Goal: Information Seeking & Learning: Learn about a topic

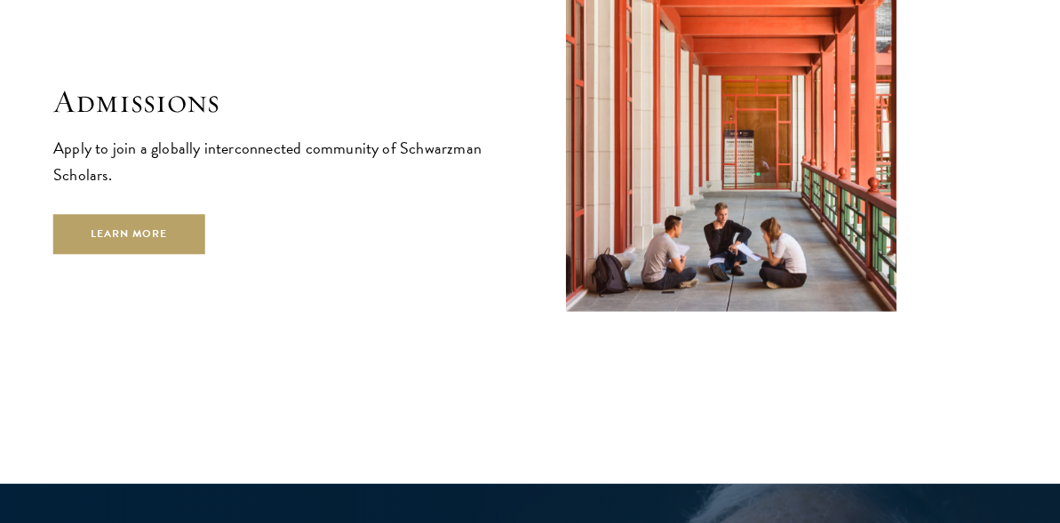
scroll to position [2783, 0]
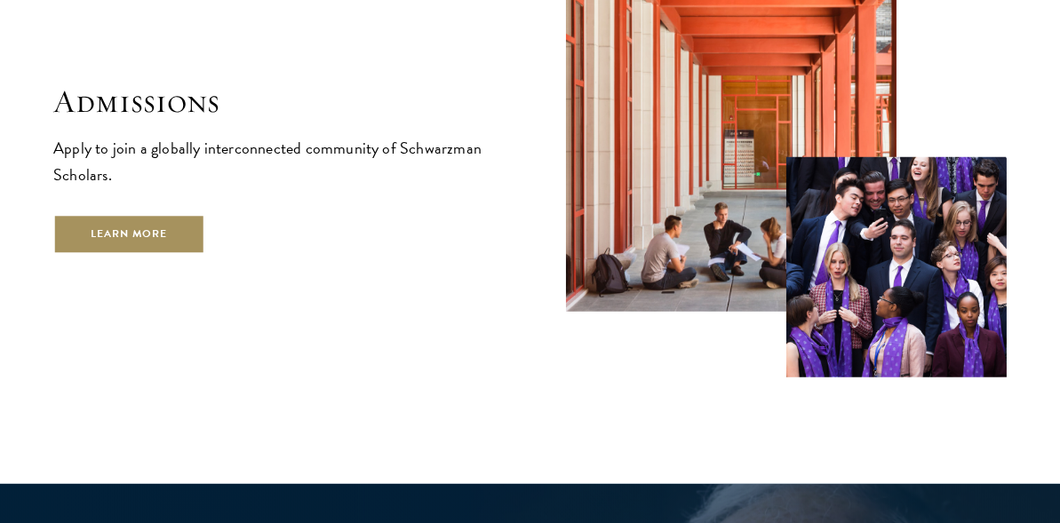
click at [152, 215] on link "Learn More" at bounding box center [129, 235] width 152 height 40
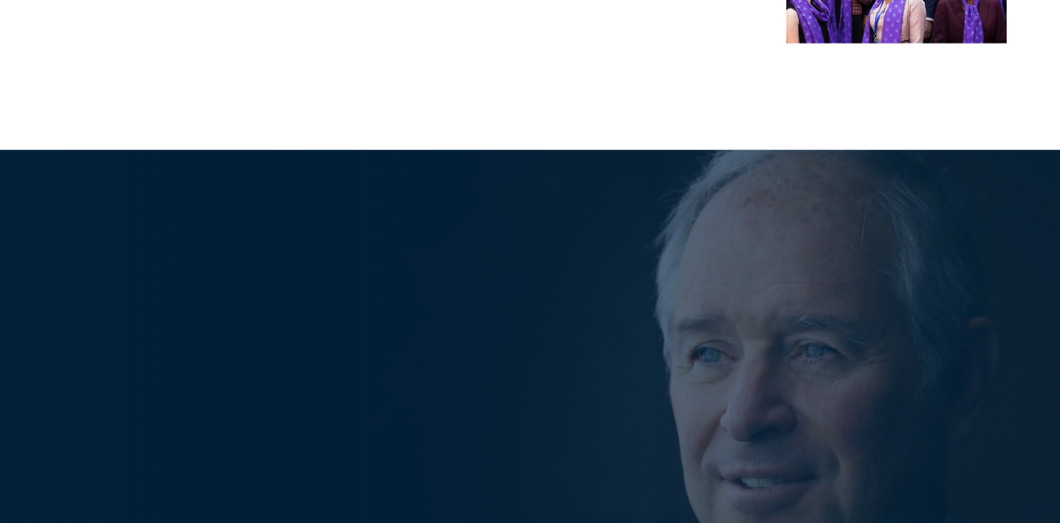
scroll to position [3173, 0]
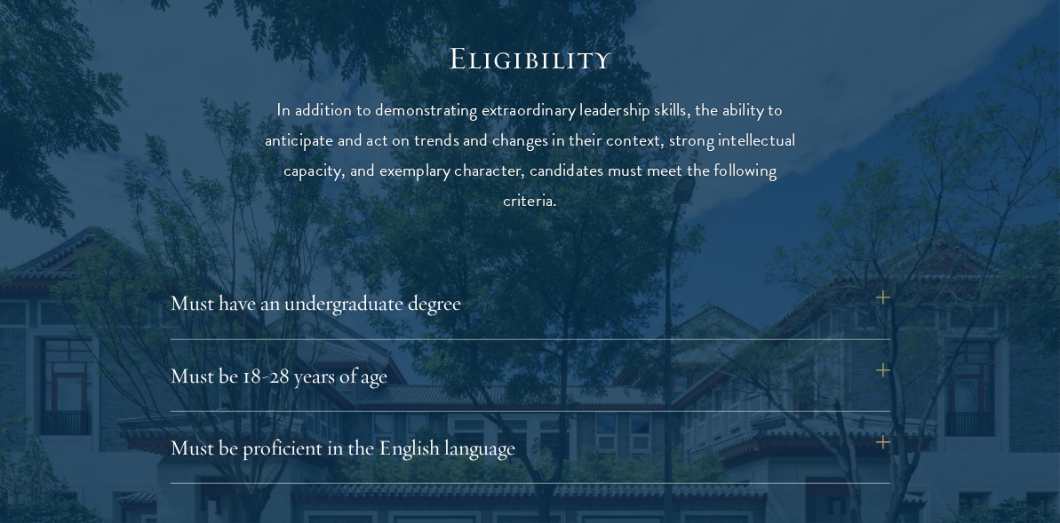
scroll to position [2266, 0]
click at [629, 379] on button "Must be 18-28 years of age" at bounding box center [539, 375] width 720 height 43
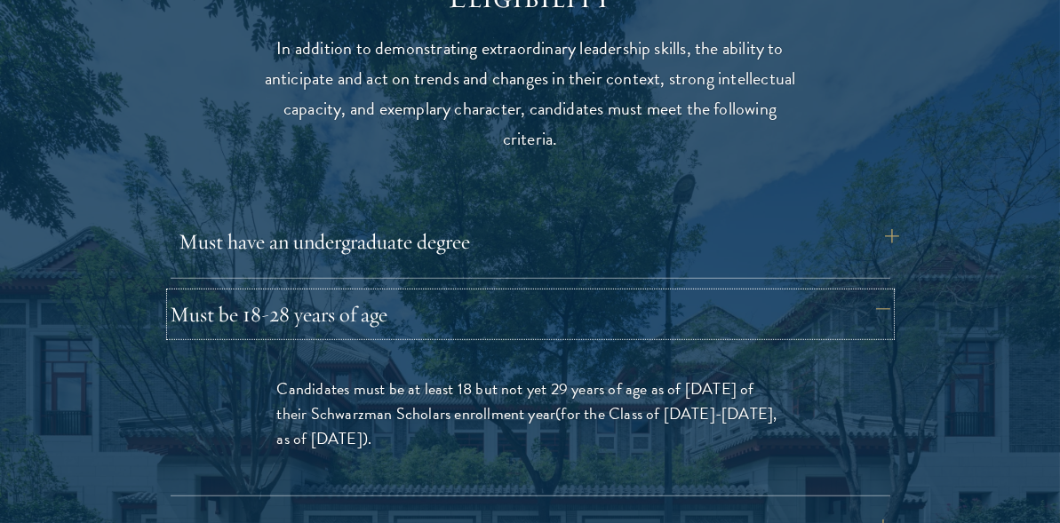
scroll to position [2326, 0]
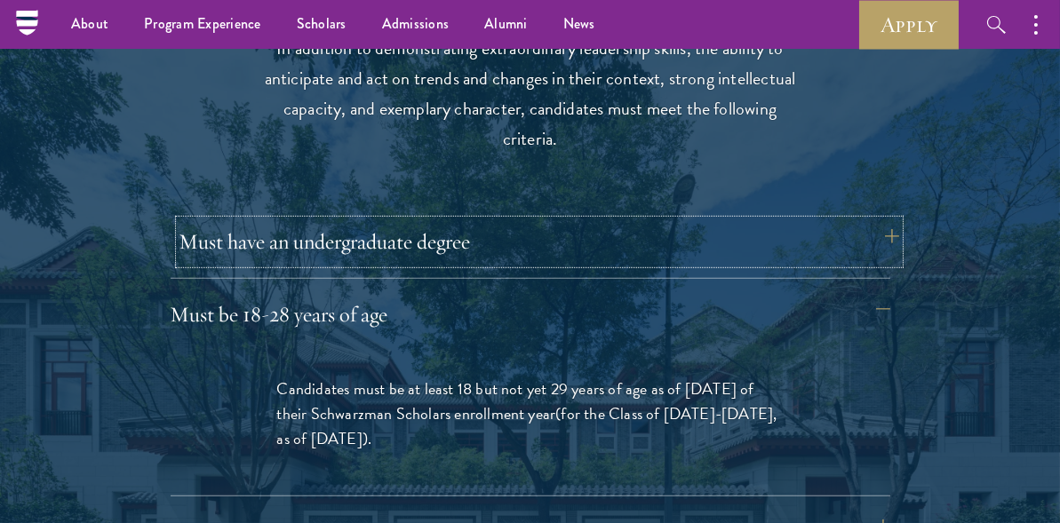
click at [618, 243] on button "Must have an undergraduate degree" at bounding box center [539, 241] width 720 height 43
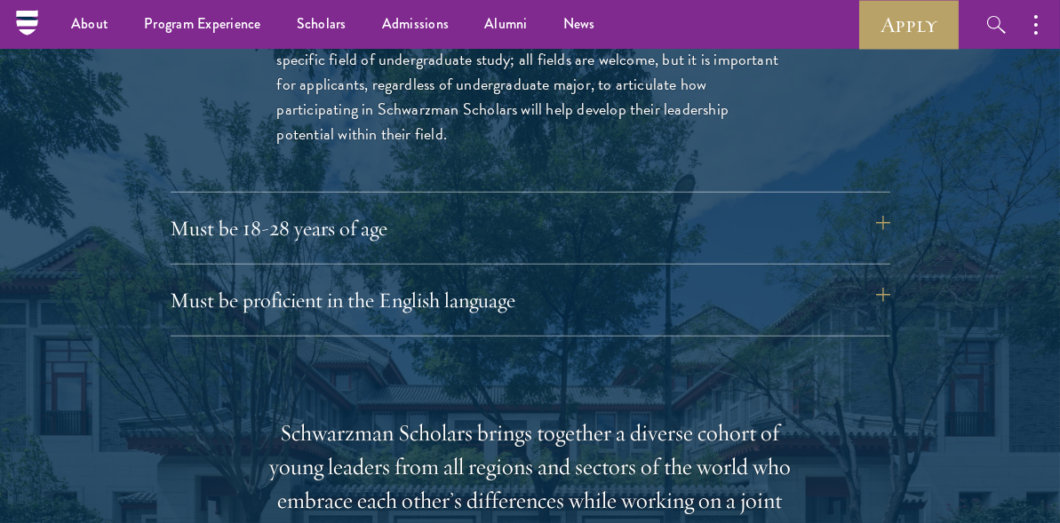
scroll to position [2644, 0]
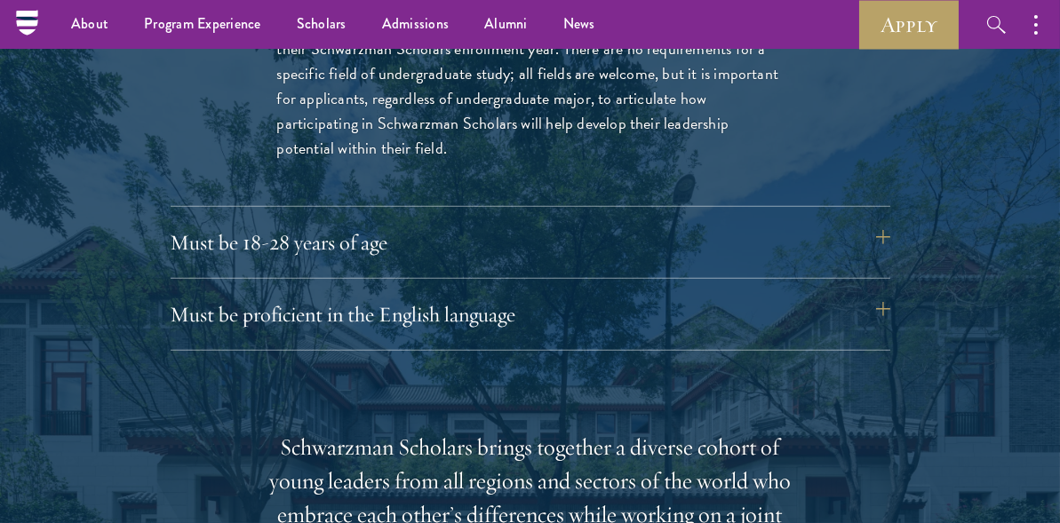
click at [613, 270] on div "Must be 18-28 years of age Candidates must be at least 18 but not yet 29 years …" at bounding box center [531, 250] width 720 height 58
click at [607, 251] on button "Must be 18-28 years of age" at bounding box center [539, 242] width 720 height 43
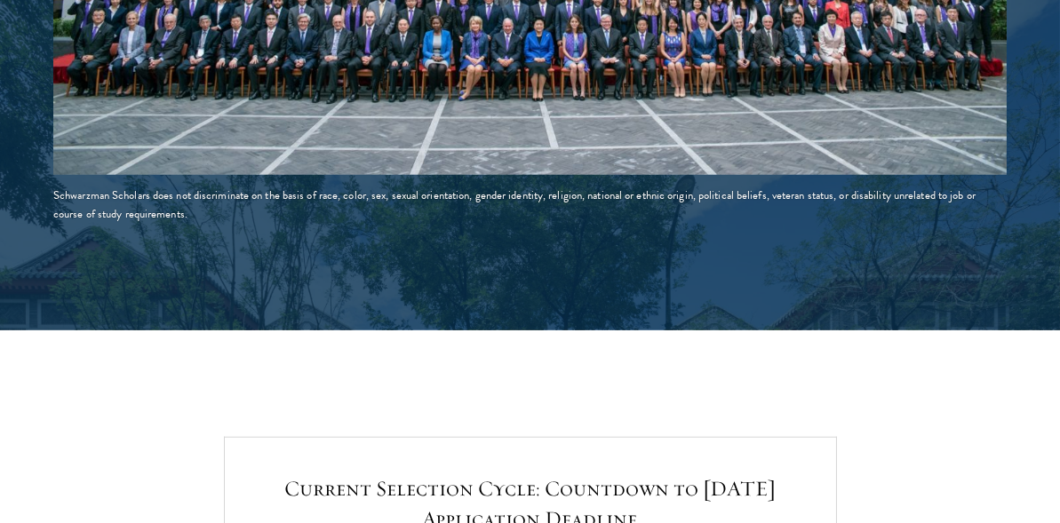
scroll to position [3503, 0]
